Goal: Find specific page/section: Find specific page/section

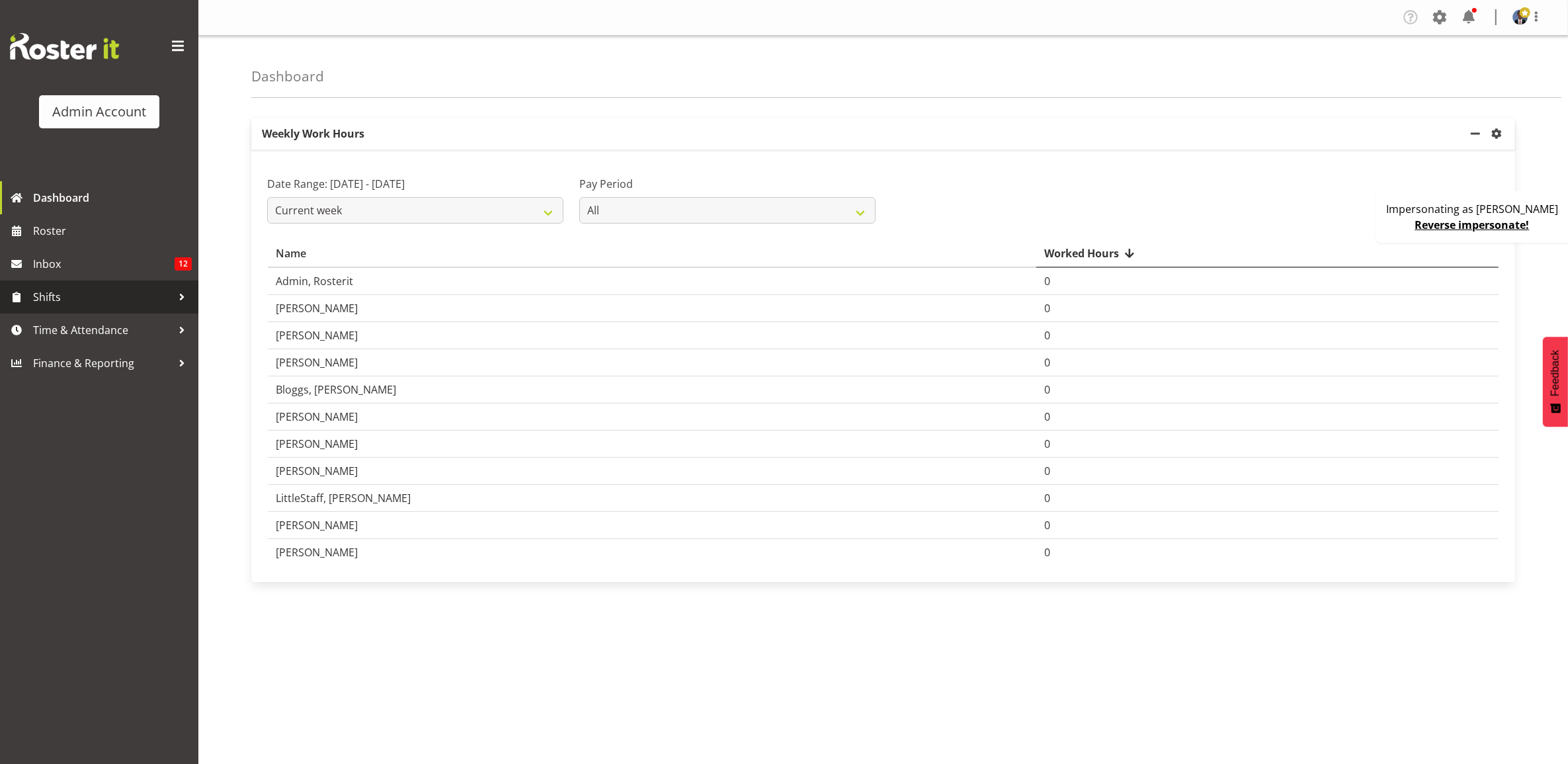
click at [87, 293] on span "Shifts" at bounding box center [103, 297] width 139 height 20
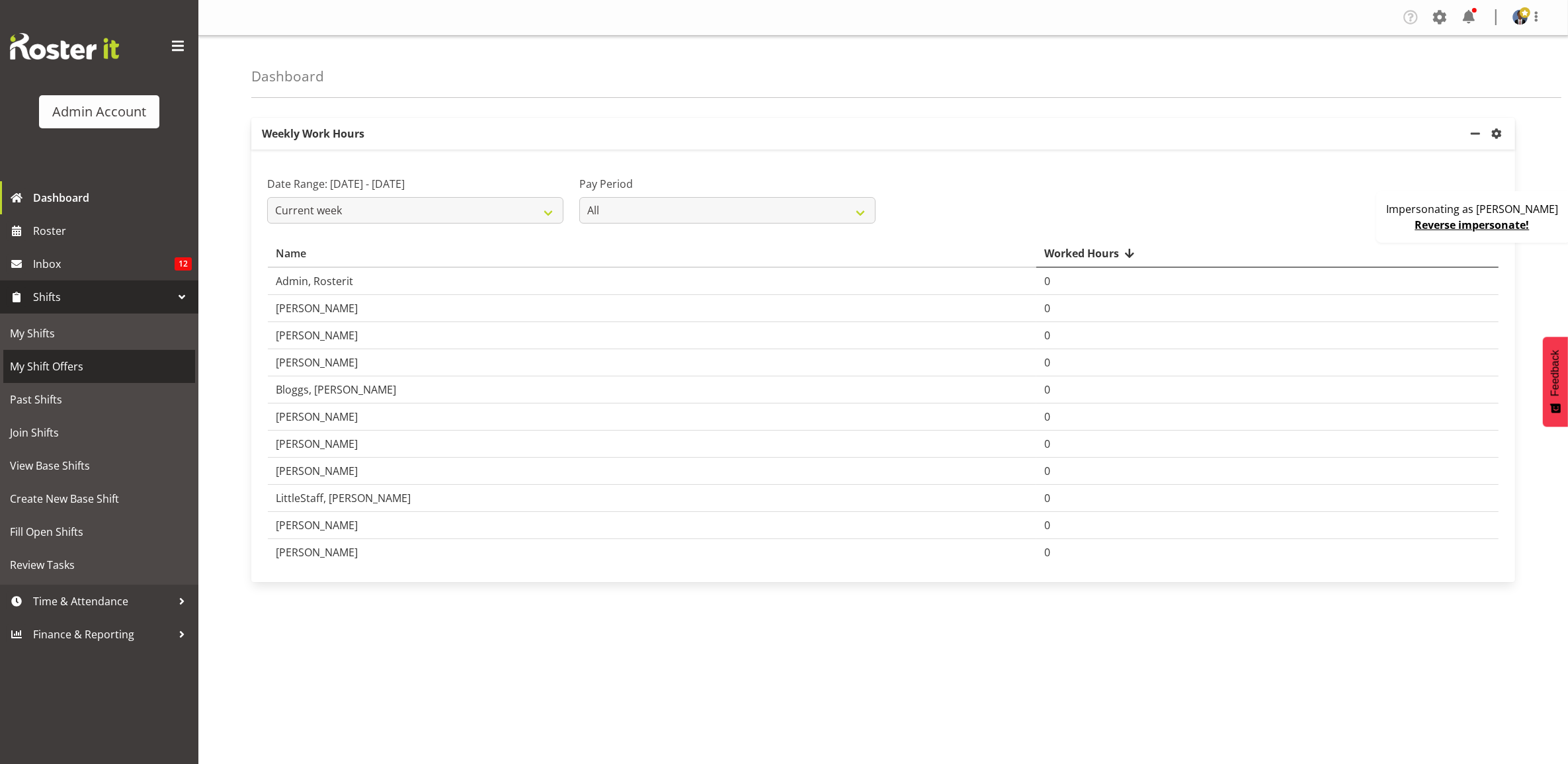
click at [80, 355] on link "My Shift Offers" at bounding box center [99, 367] width 191 height 33
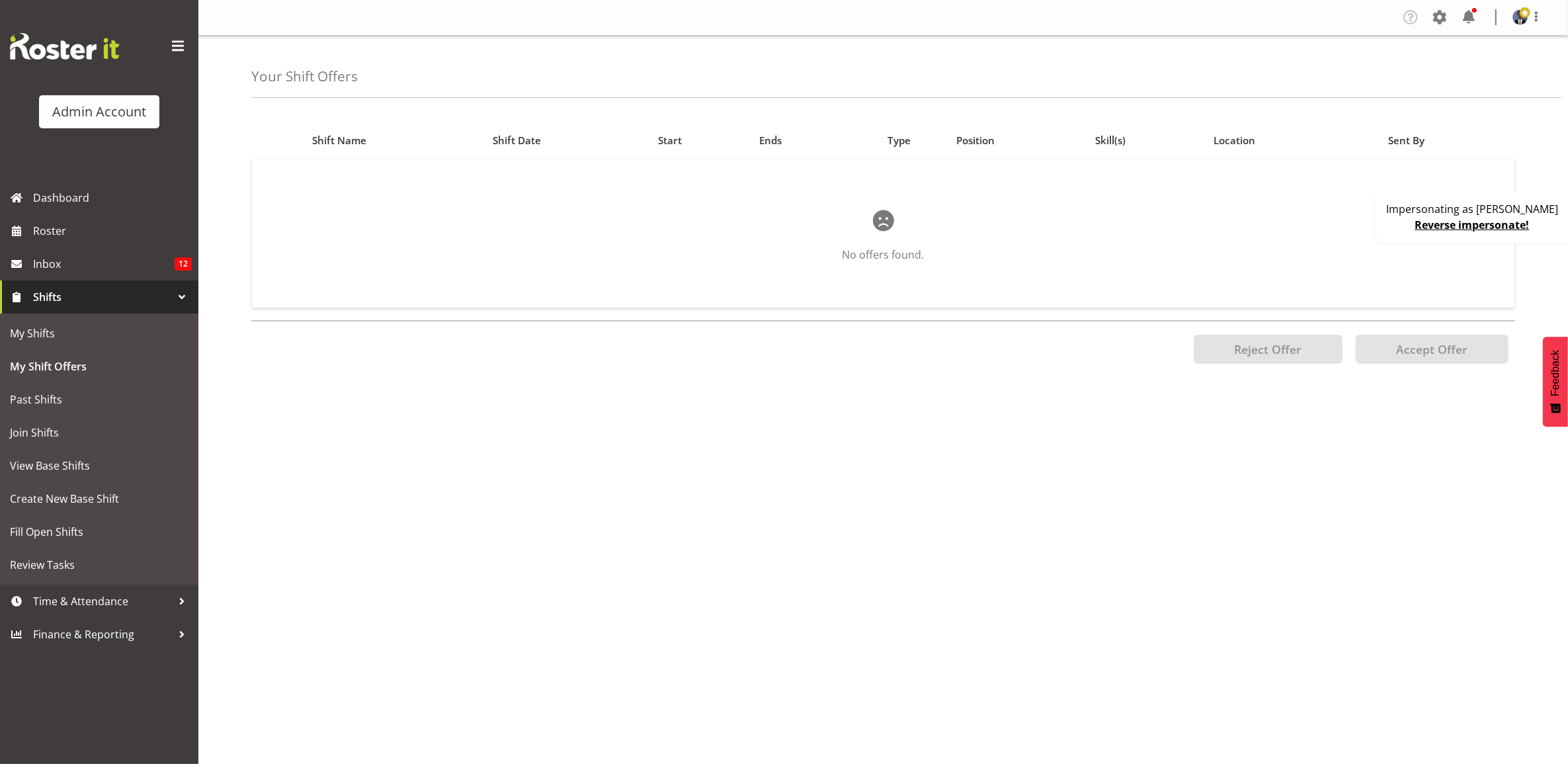
click at [1478, 225] on link "Reverse impersonate!" at bounding box center [1473, 225] width 115 height 14
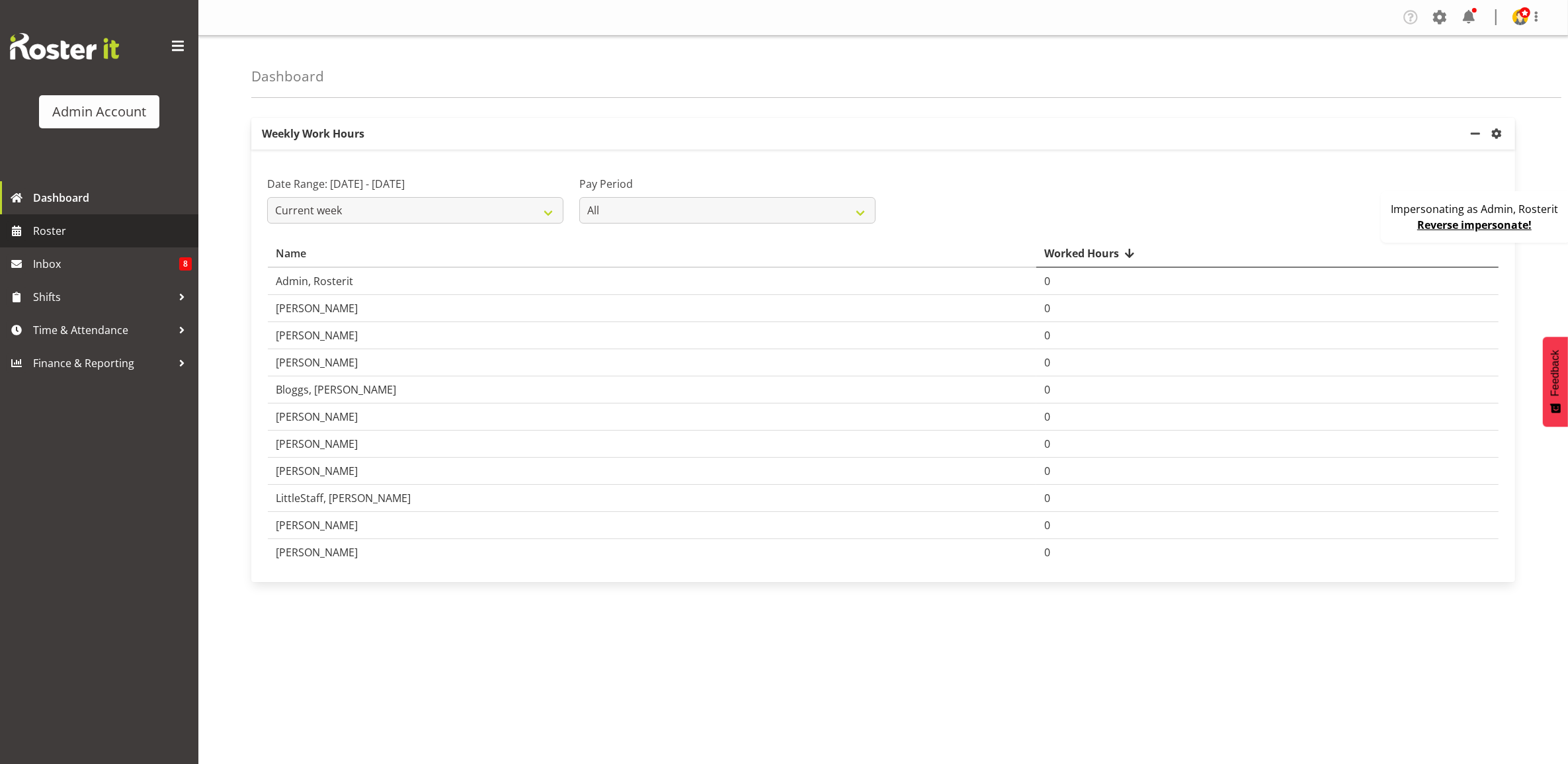
click at [133, 230] on span "Roster" at bounding box center [112, 231] width 158 height 20
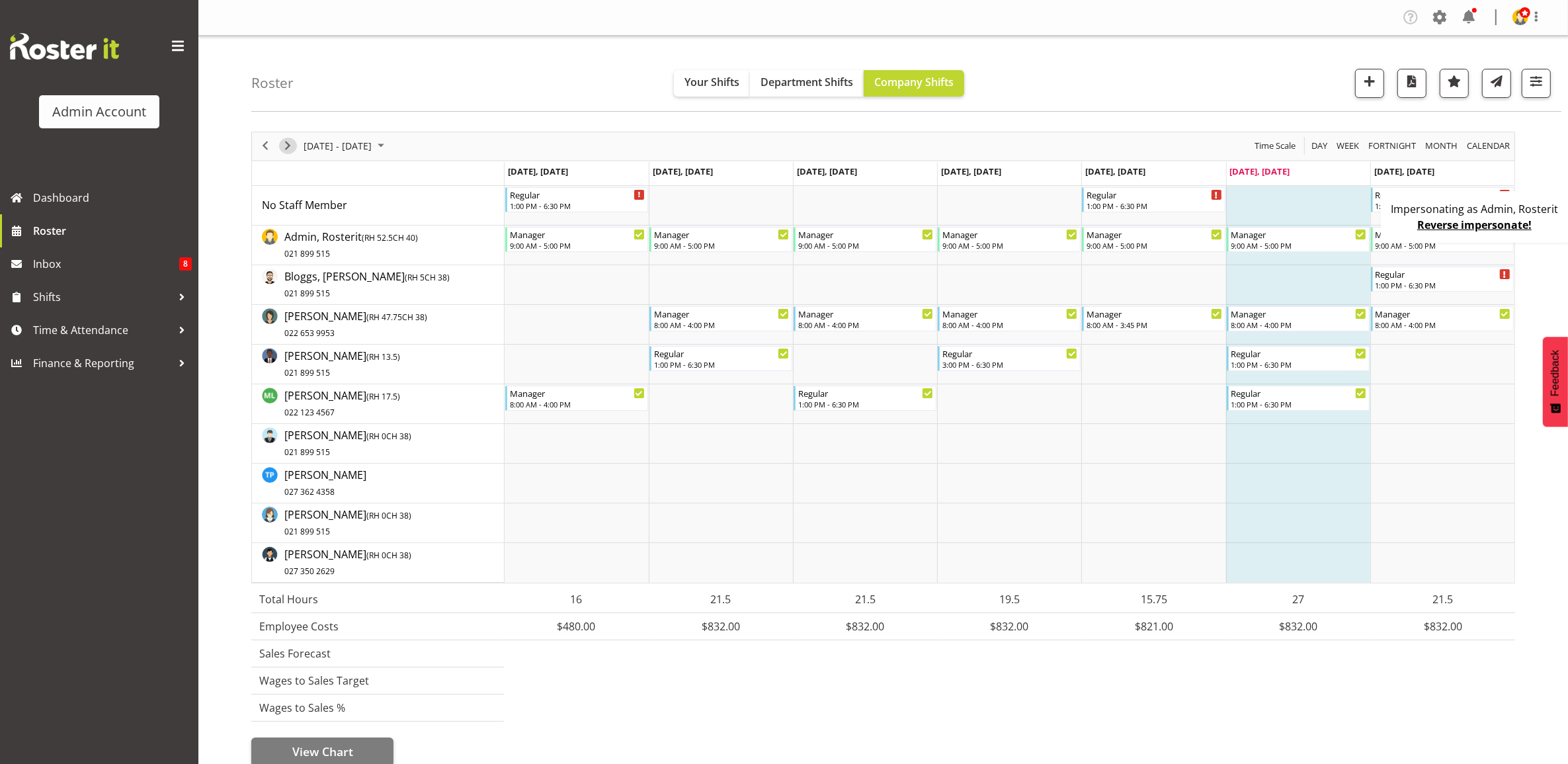
click at [294, 142] on span "Next" at bounding box center [288, 146] width 16 height 16
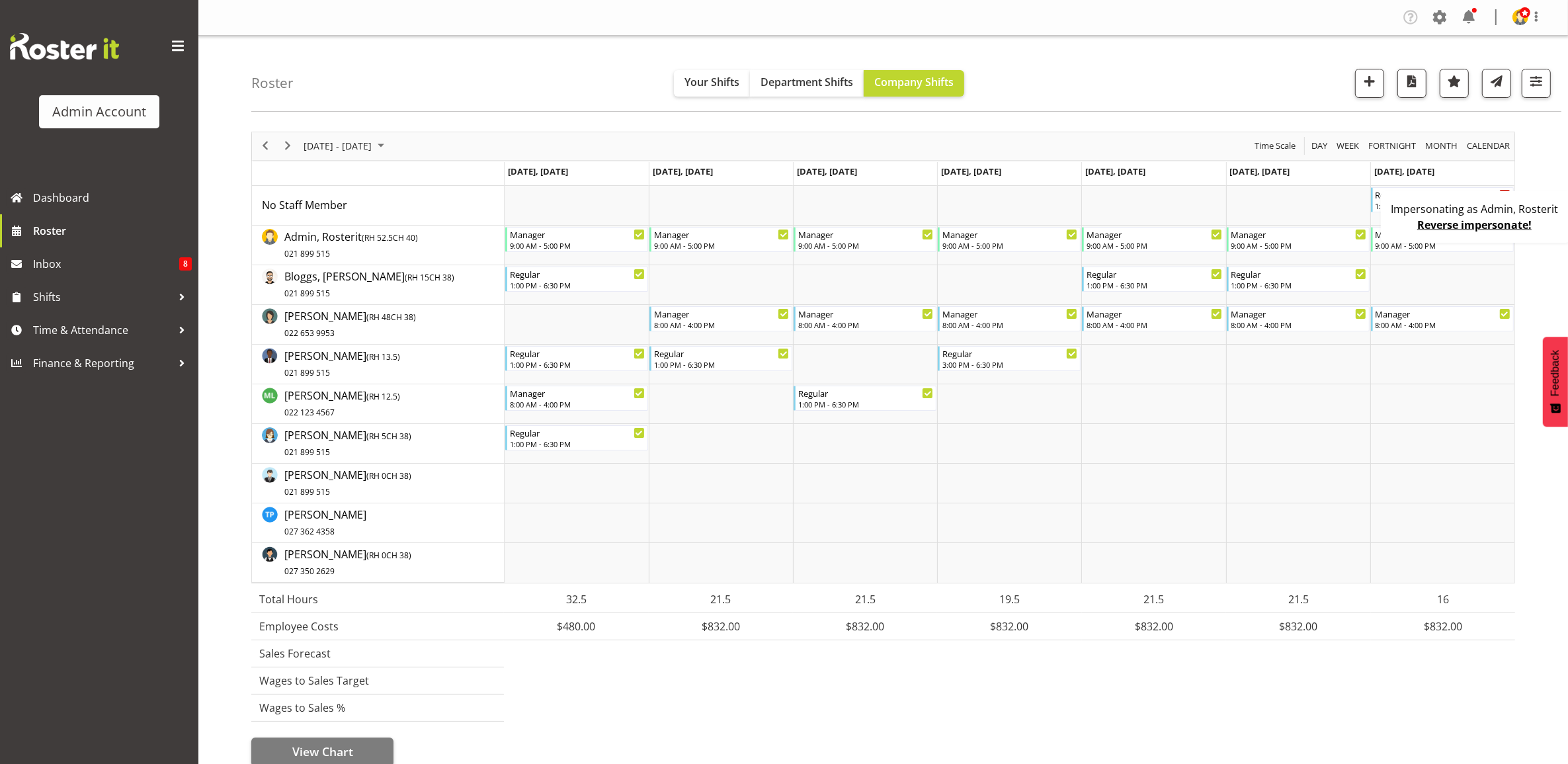
click at [1398, 226] on div "Impersonating as Admin, Rosterit Reverse impersonate!" at bounding box center [1476, 217] width 191 height 52
